Goal: Task Accomplishment & Management: Manage account settings

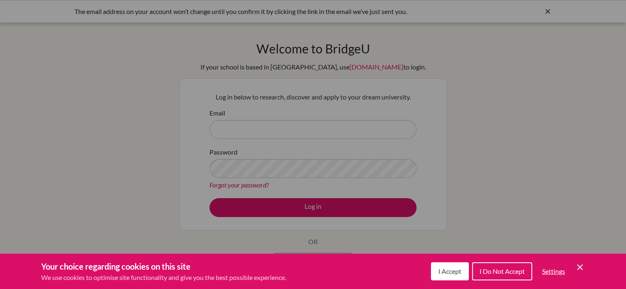
click at [449, 277] on button "I Accept" at bounding box center [450, 272] width 38 height 18
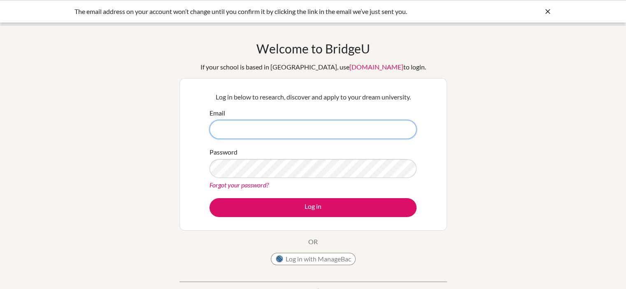
click at [314, 129] on input "Email" at bounding box center [312, 129] width 207 height 19
type input "sanjuanjimbo@gmail.com"
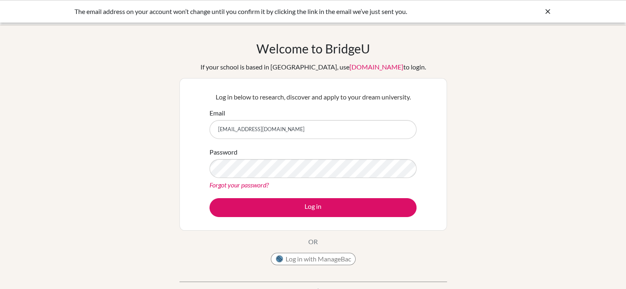
click at [337, 158] on div "Password Forgot your password?" at bounding box center [312, 168] width 207 height 43
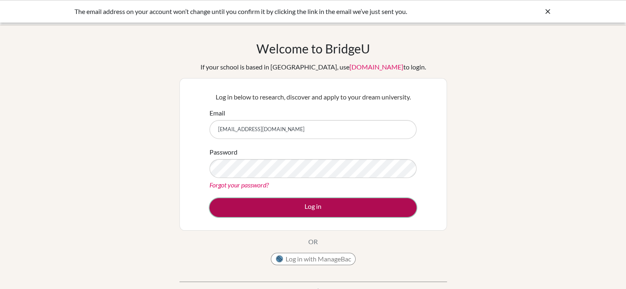
click at [245, 209] on button "Log in" at bounding box center [312, 207] width 207 height 19
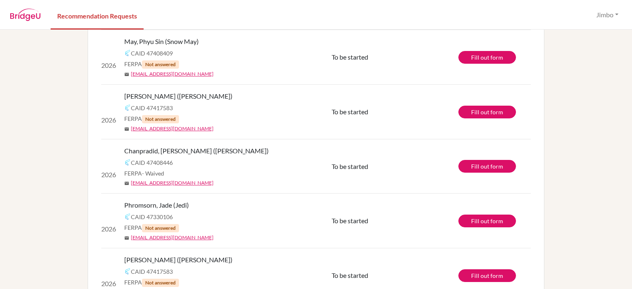
scroll to position [159, 0]
